Goal: Contribute content

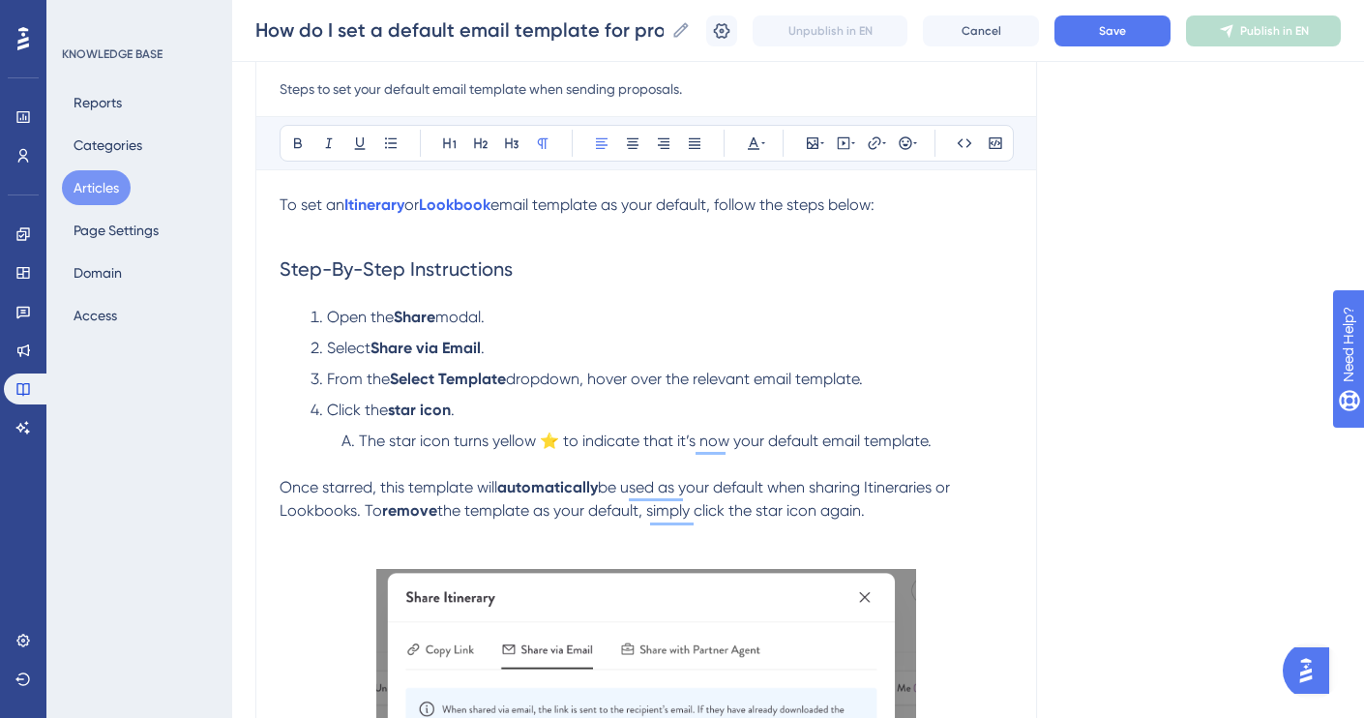
scroll to position [222, 0]
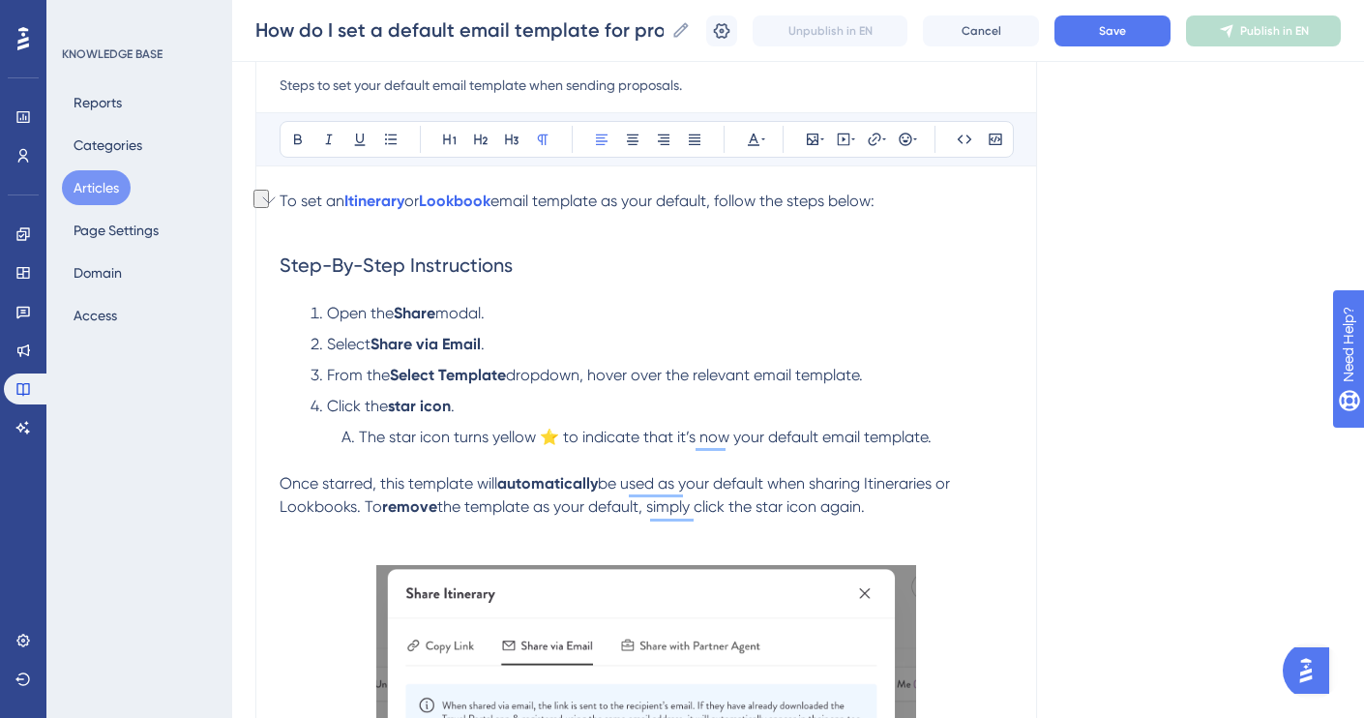
drag, startPoint x: 504, startPoint y: 200, endPoint x: 336, endPoint y: 199, distance: 168.3
click at [336, 199] on p "To set an Itinerary or Lookbook email template as your default, follow the step…" at bounding box center [646, 201] width 733 height 23
click at [613, 203] on span "To set a specific email template as your default, follow the steps below:" at bounding box center [530, 201] width 501 height 18
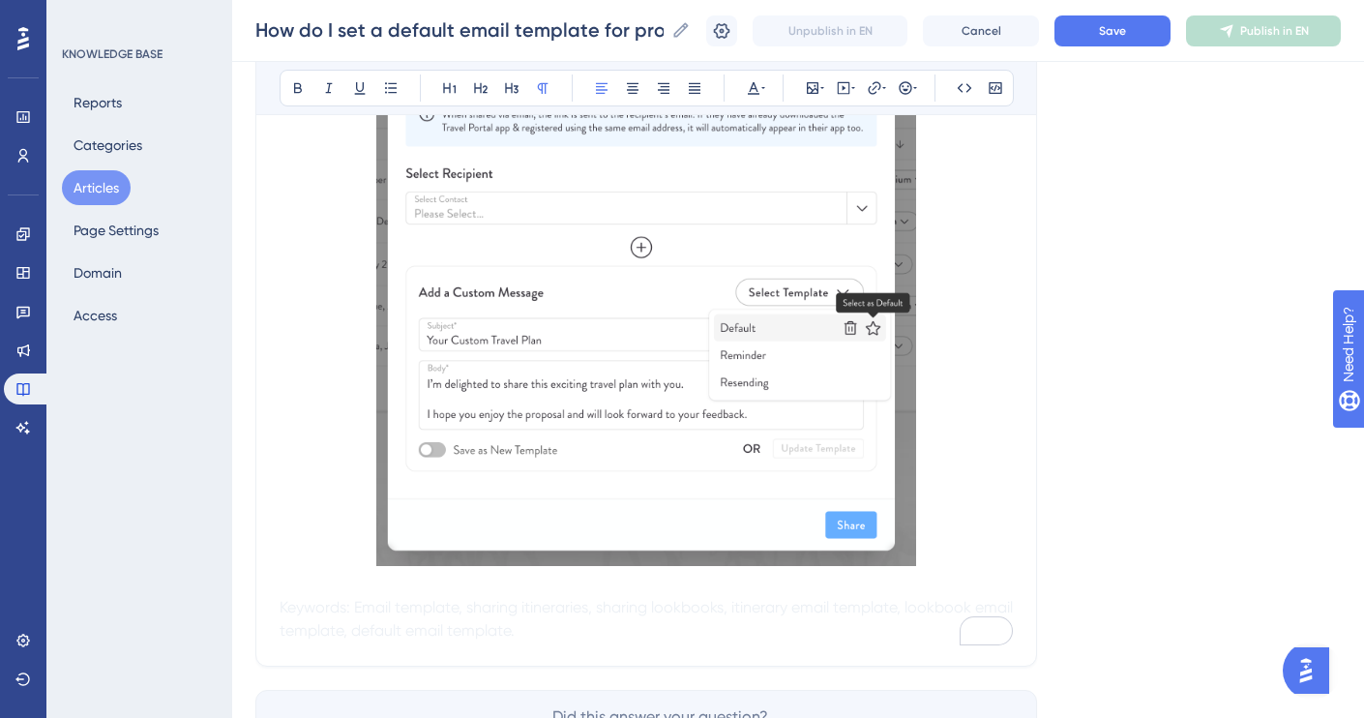
scroll to position [864, 0]
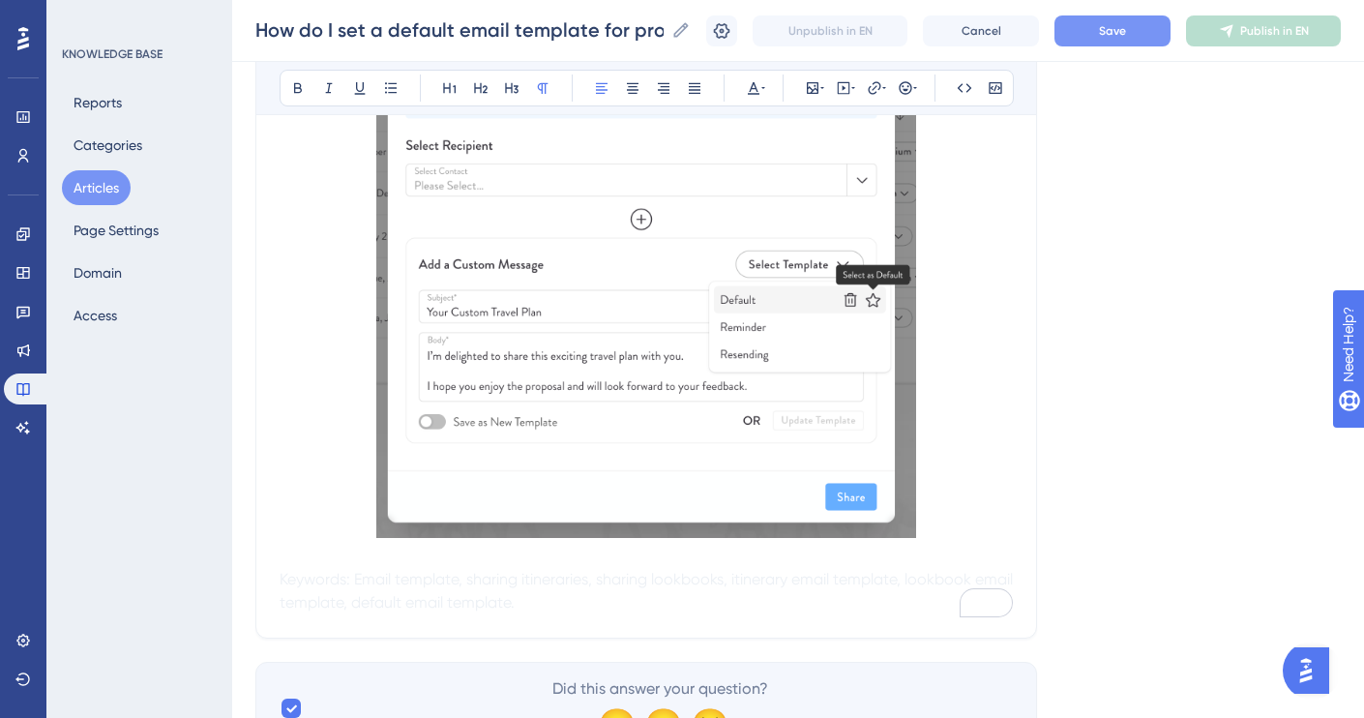
click at [1118, 28] on span "Save" at bounding box center [1112, 30] width 27 height 15
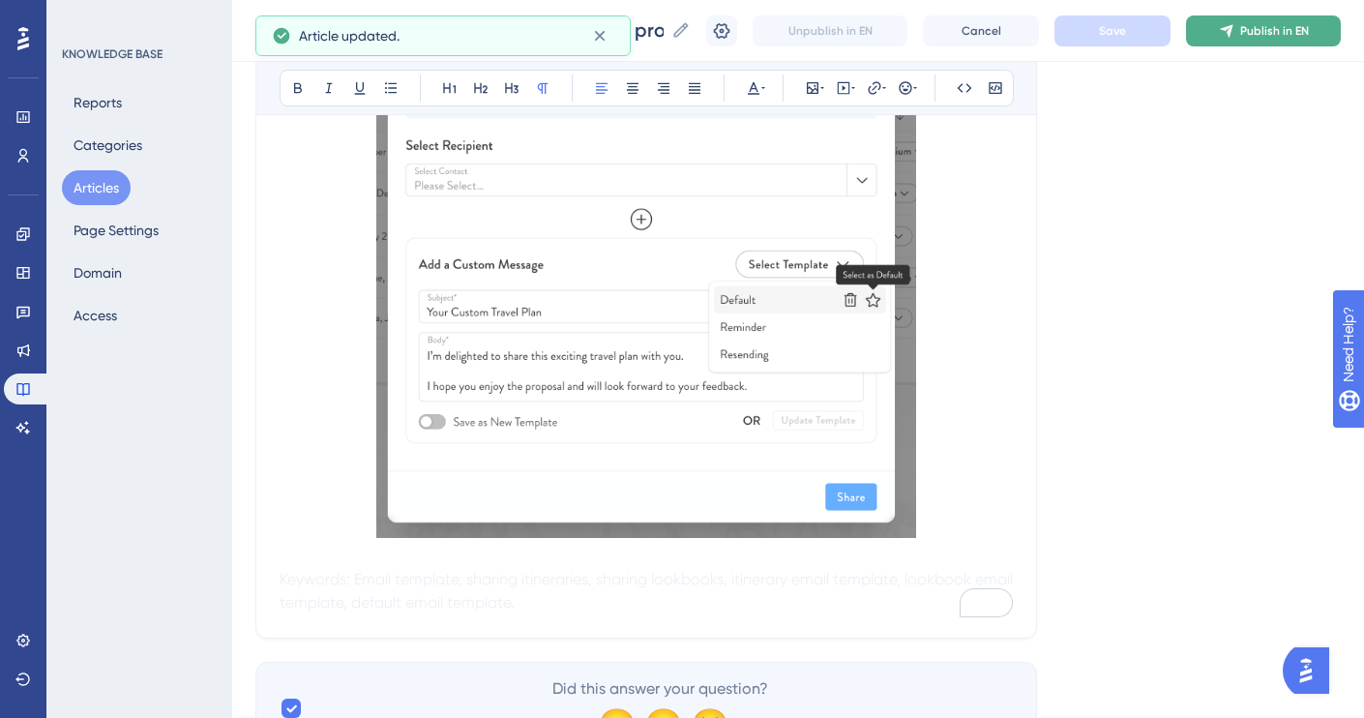
click at [1258, 31] on span "Publish in EN" at bounding box center [1274, 30] width 69 height 15
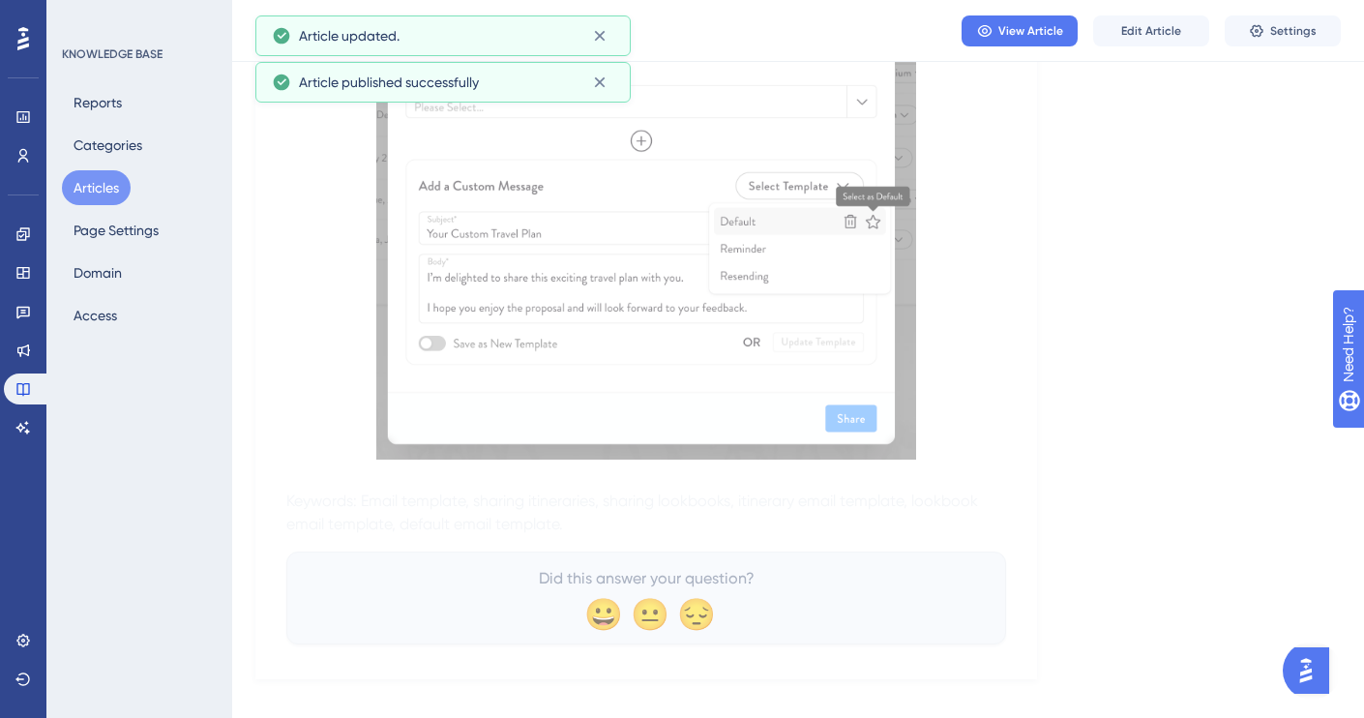
scroll to position [0, 0]
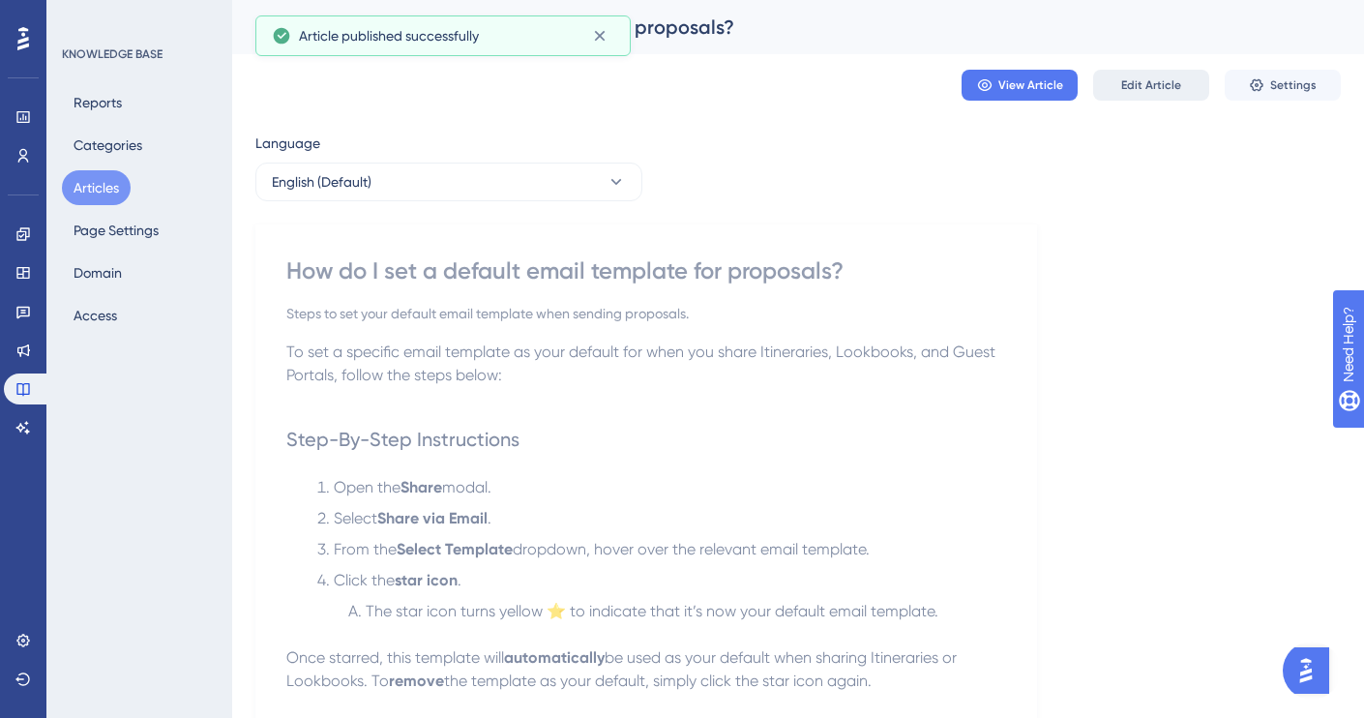
click at [1128, 81] on span "Edit Article" at bounding box center [1151, 84] width 60 height 15
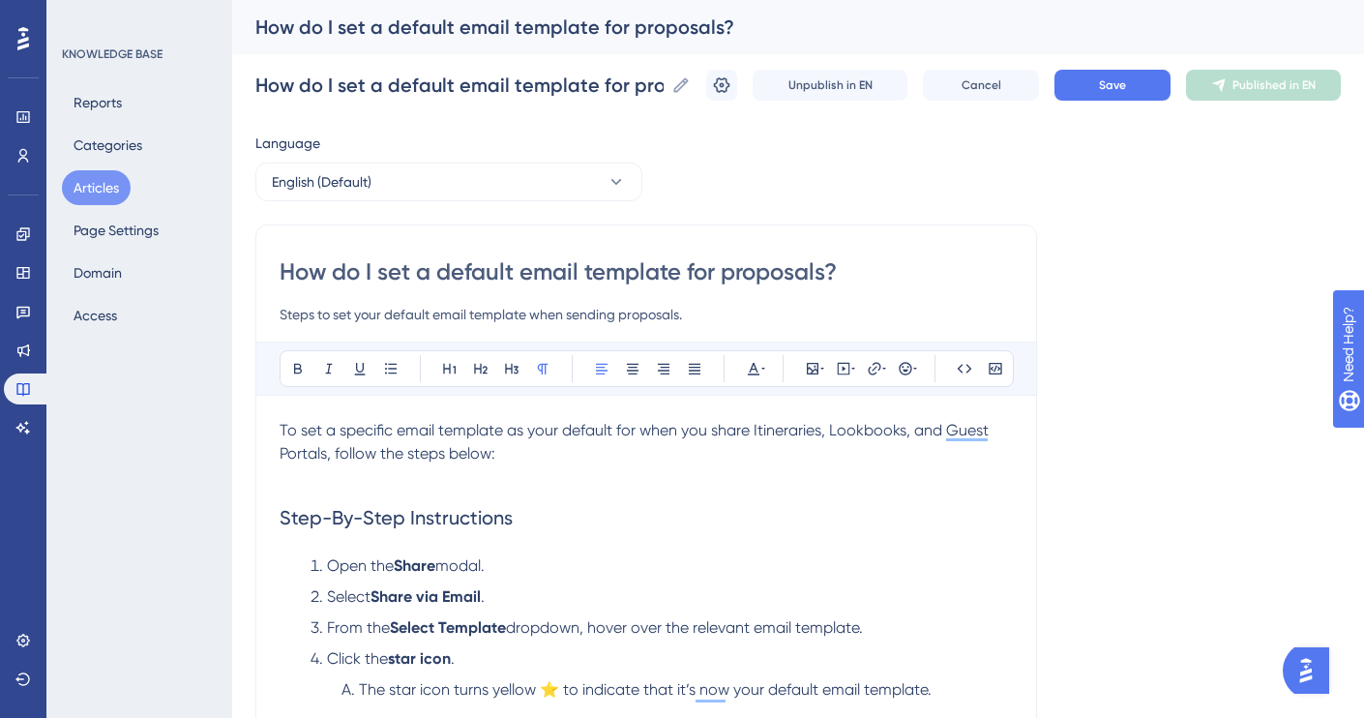
click at [758, 276] on input "How do I set a default email template for proposals?" at bounding box center [646, 271] width 733 height 31
type input "How do I set a default email template for when I'm shg?"
type input "How do I set a default email template for when I'm sharing proposals?"
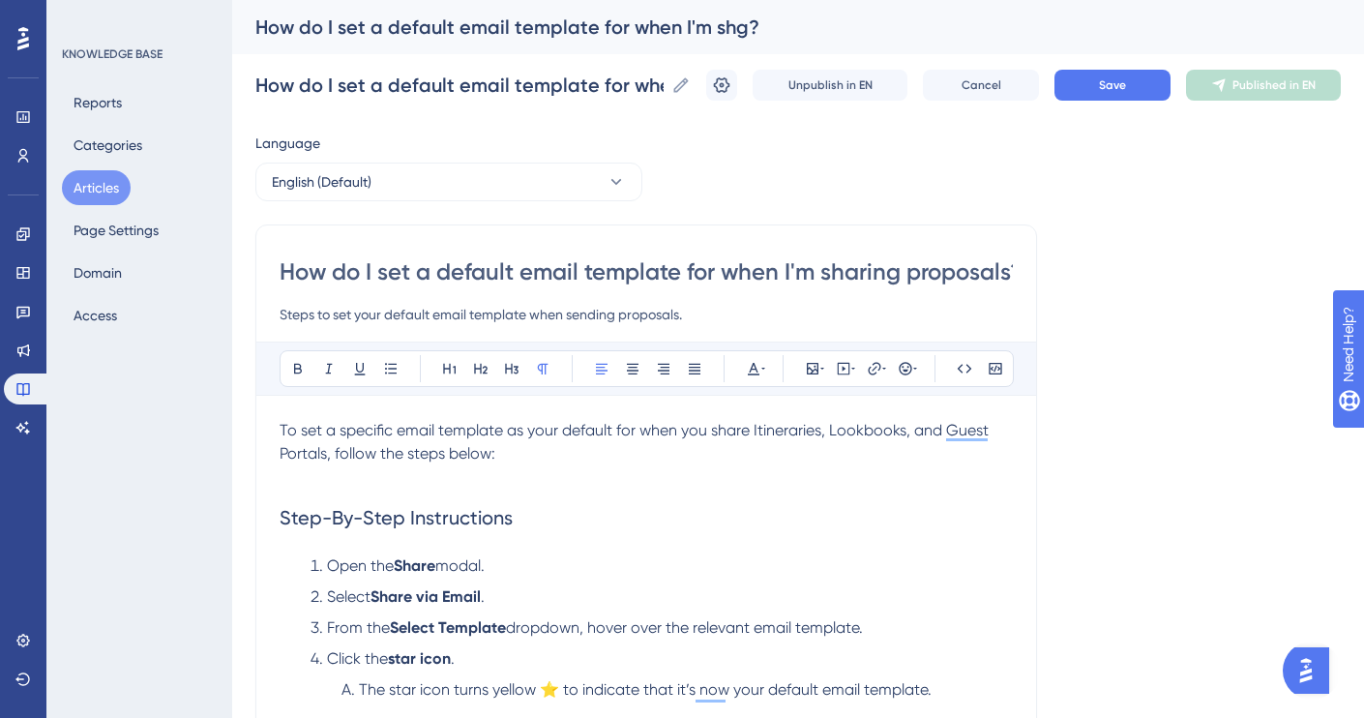
type input "How do I set a default email template for when I'm sharing proposals?"
click at [1094, 86] on button "Save" at bounding box center [1112, 85] width 116 height 31
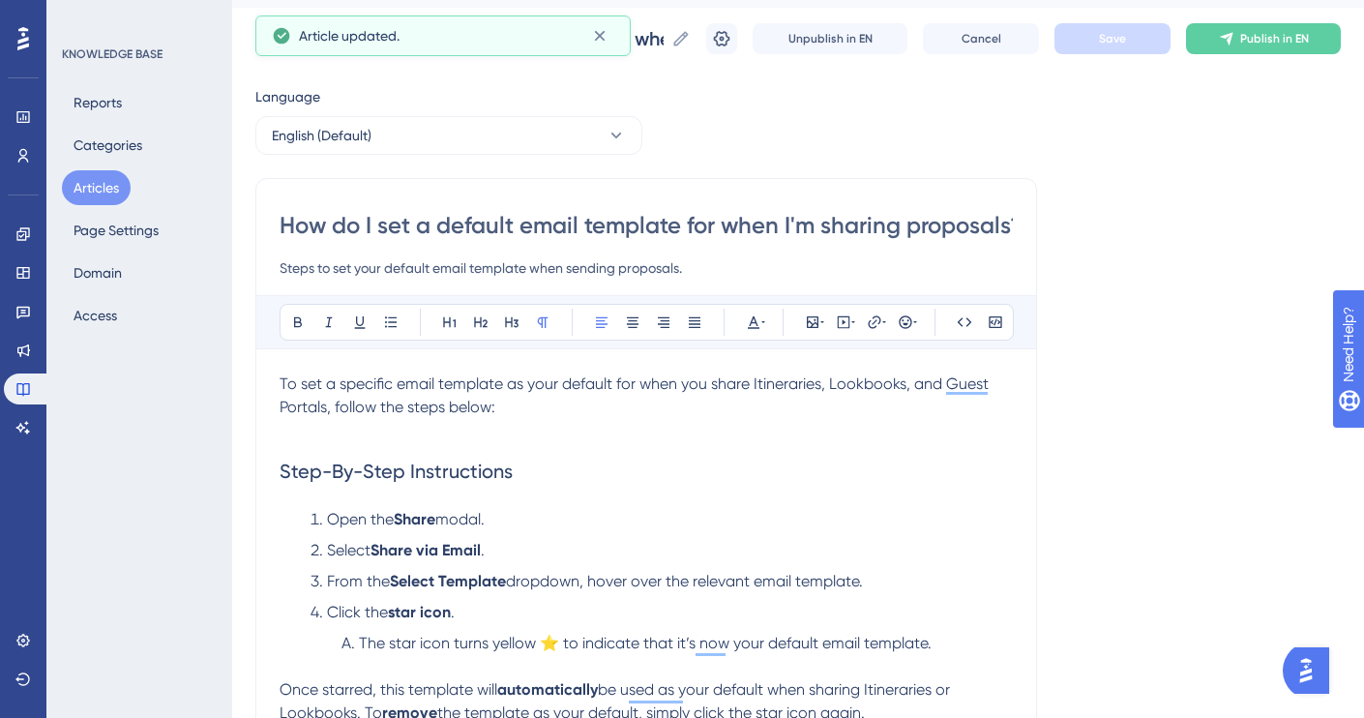
scroll to position [48, 0]
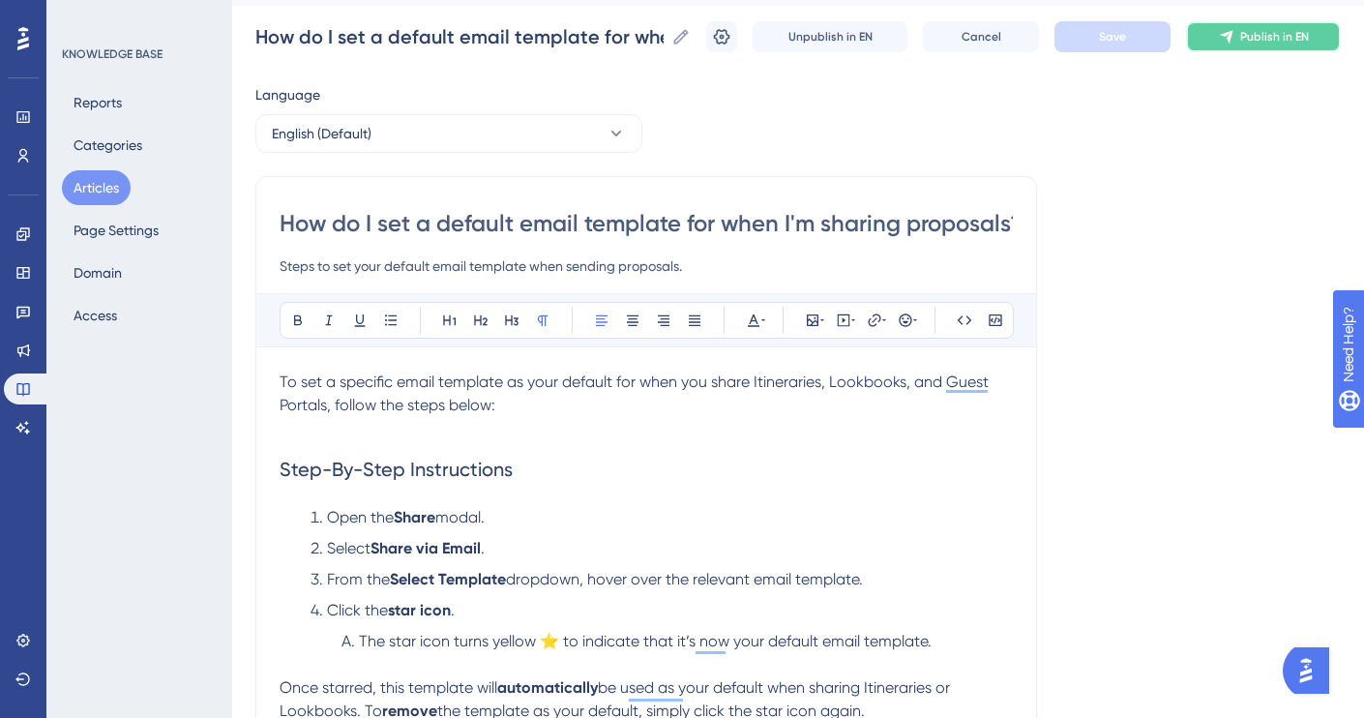
click at [1232, 30] on icon at bounding box center [1226, 36] width 15 height 15
